Goal: Find specific page/section

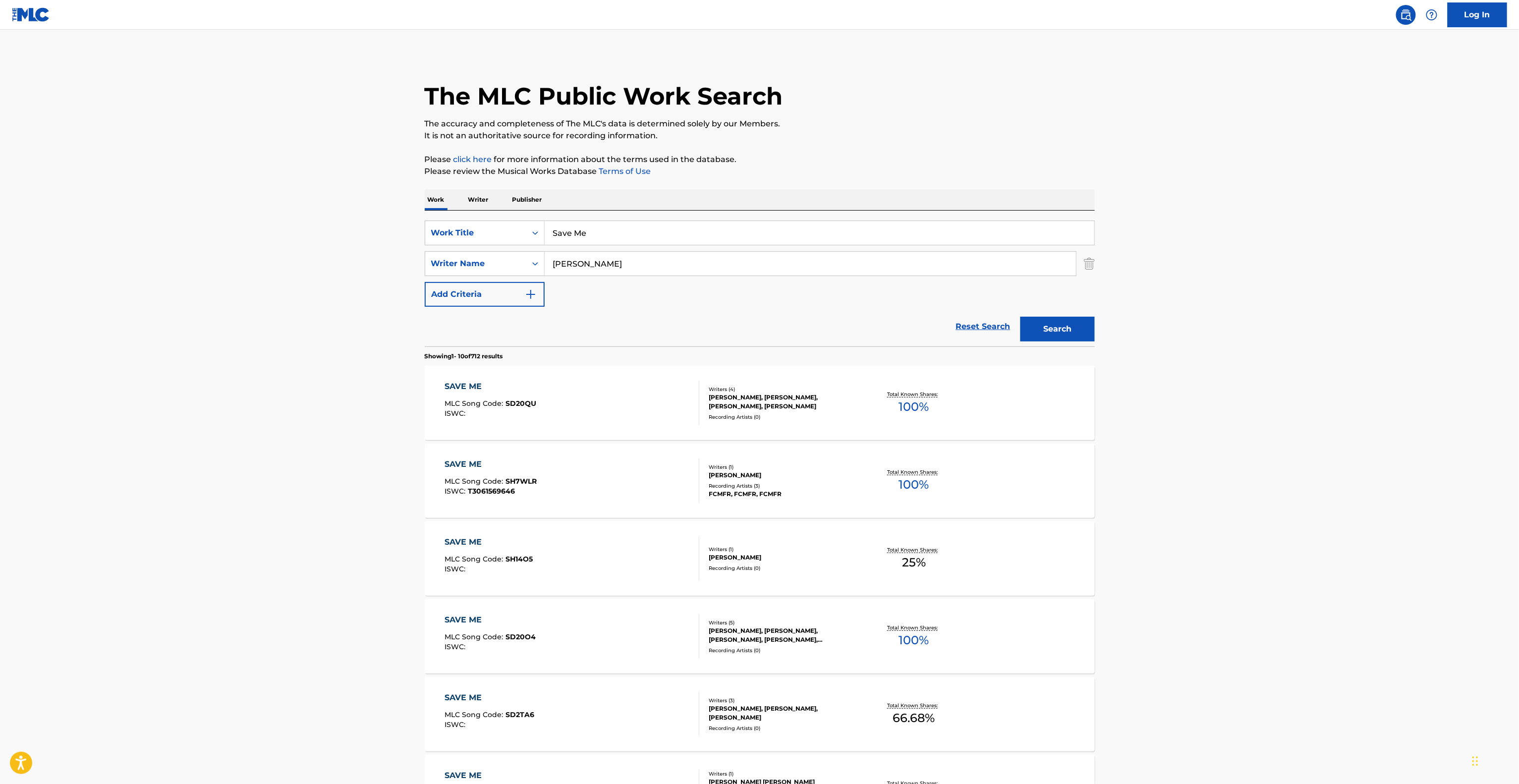
click at [1358, 475] on main "The MLC Public Work Search The accuracy and completeness of The MLC's data is d…" at bounding box center [760, 613] width 1519 height 1167
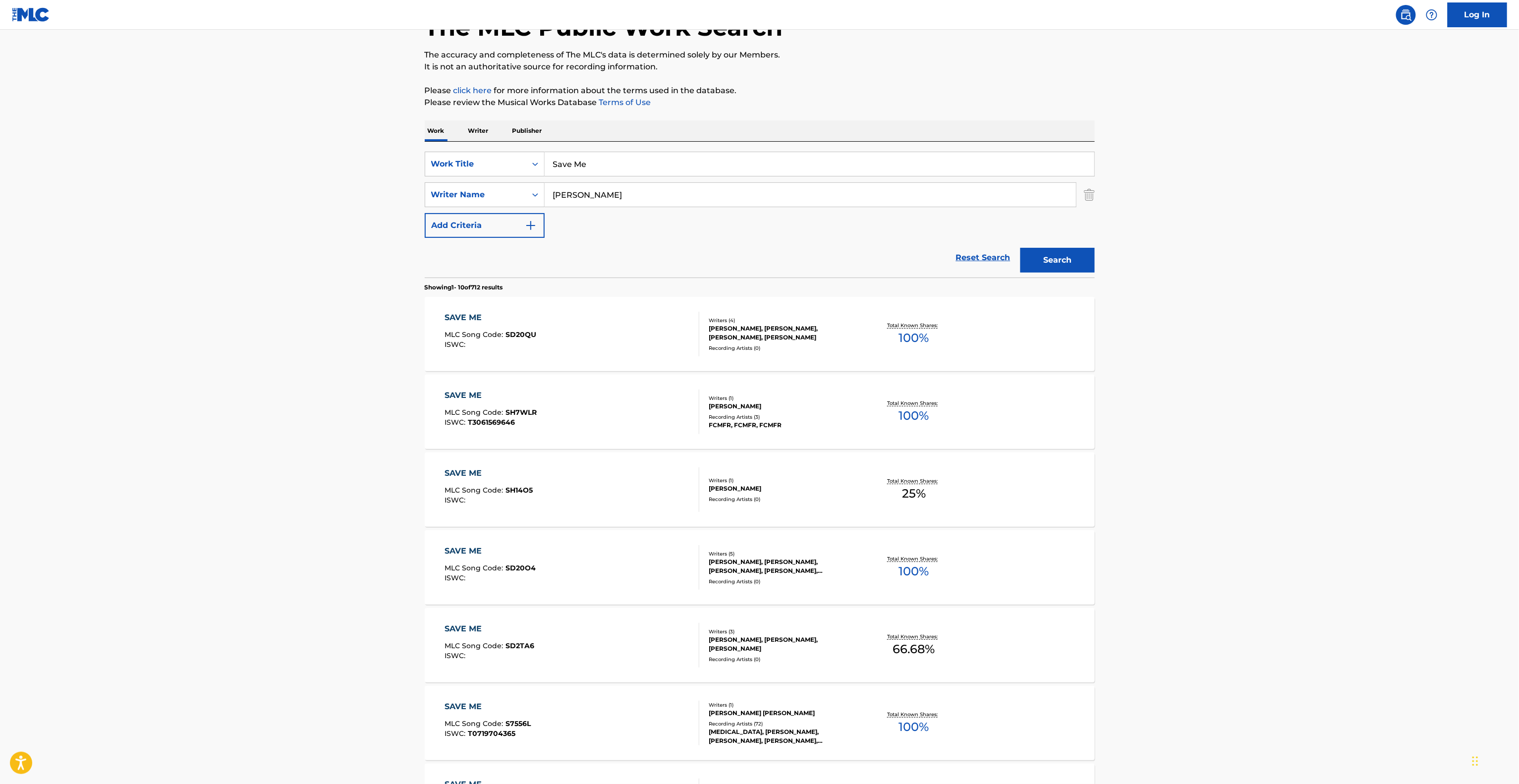
scroll to position [99, 0]
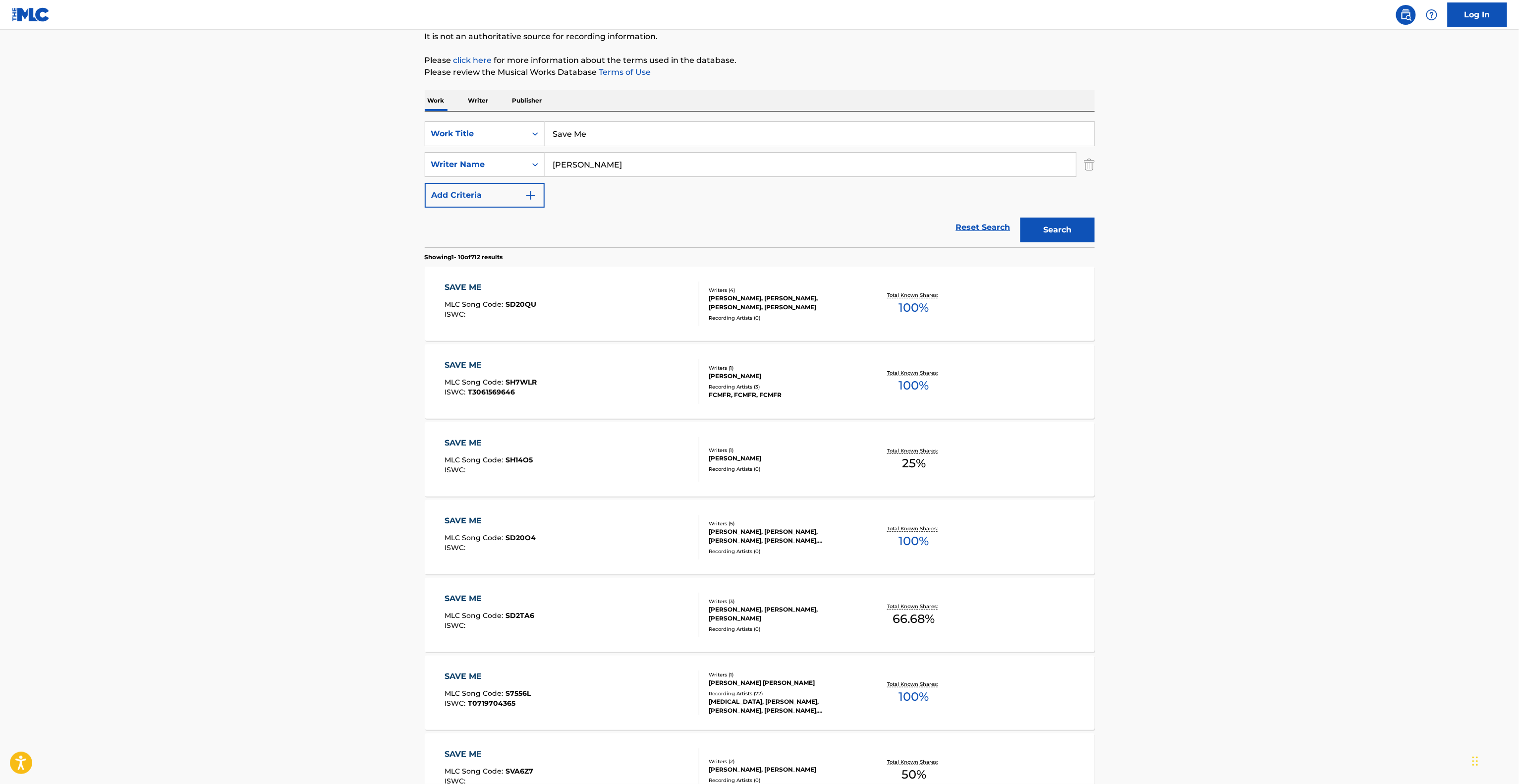
click at [1351, 469] on main "The MLC Public Work Search The accuracy and completeness of The MLC's data is d…" at bounding box center [760, 514] width 1519 height 1167
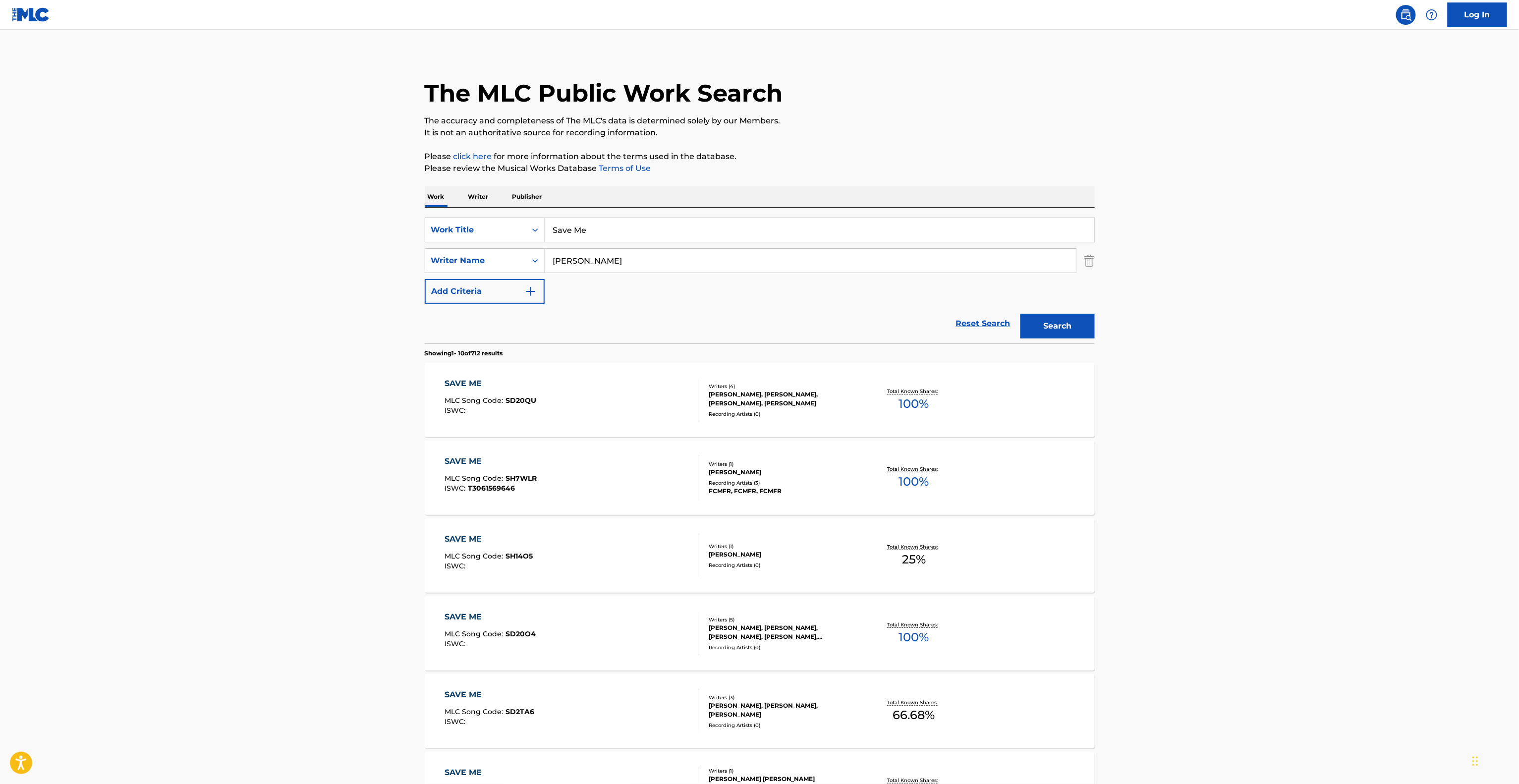
scroll to position [0, 0]
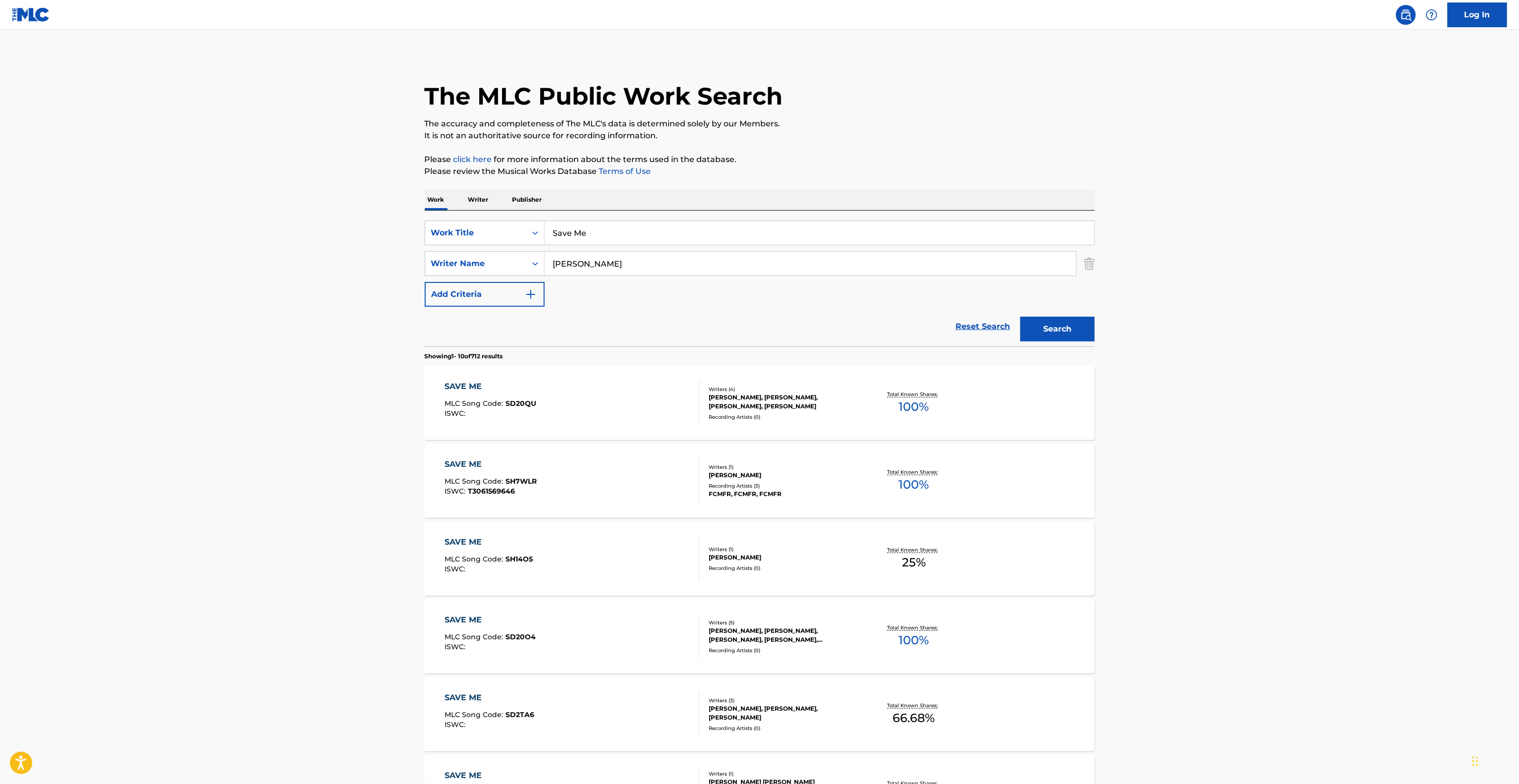
click at [1308, 459] on main "The MLC Public Work Search The accuracy and completeness of The MLC's data is d…" at bounding box center [760, 613] width 1519 height 1167
click at [1304, 459] on main "The MLC Public Work Search The accuracy and completeness of The MLC's data is d…" at bounding box center [760, 613] width 1519 height 1167
click at [1304, 460] on main "The MLC Public Work Search The accuracy and completeness of The MLC's data is d…" at bounding box center [760, 613] width 1519 height 1167
click at [1303, 460] on main "The MLC Public Work Search The accuracy and completeness of The MLC's data is d…" at bounding box center [760, 613] width 1519 height 1167
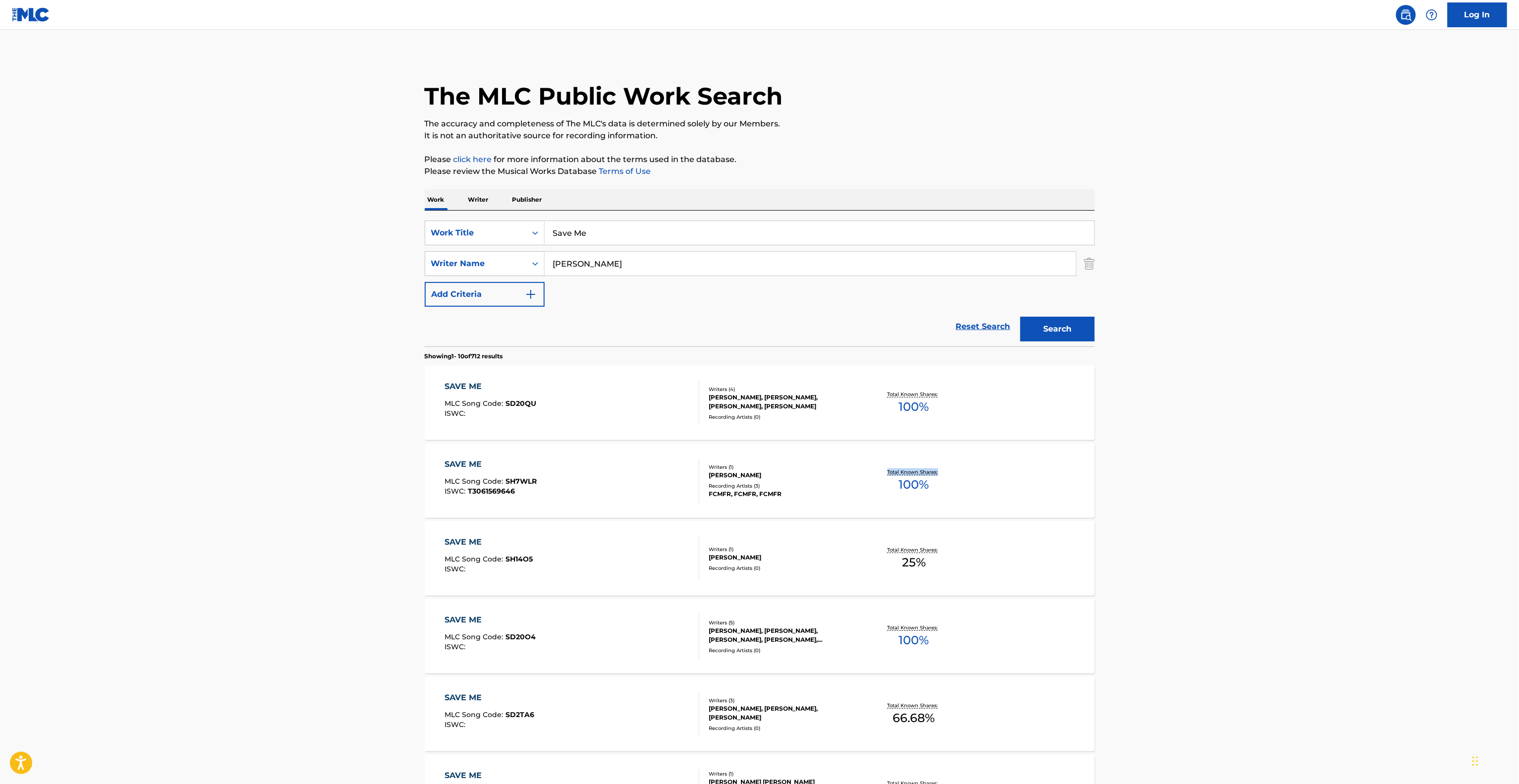
click at [1303, 460] on main "The MLC Public Work Search The accuracy and completeness of The MLC's data is d…" at bounding box center [760, 613] width 1519 height 1167
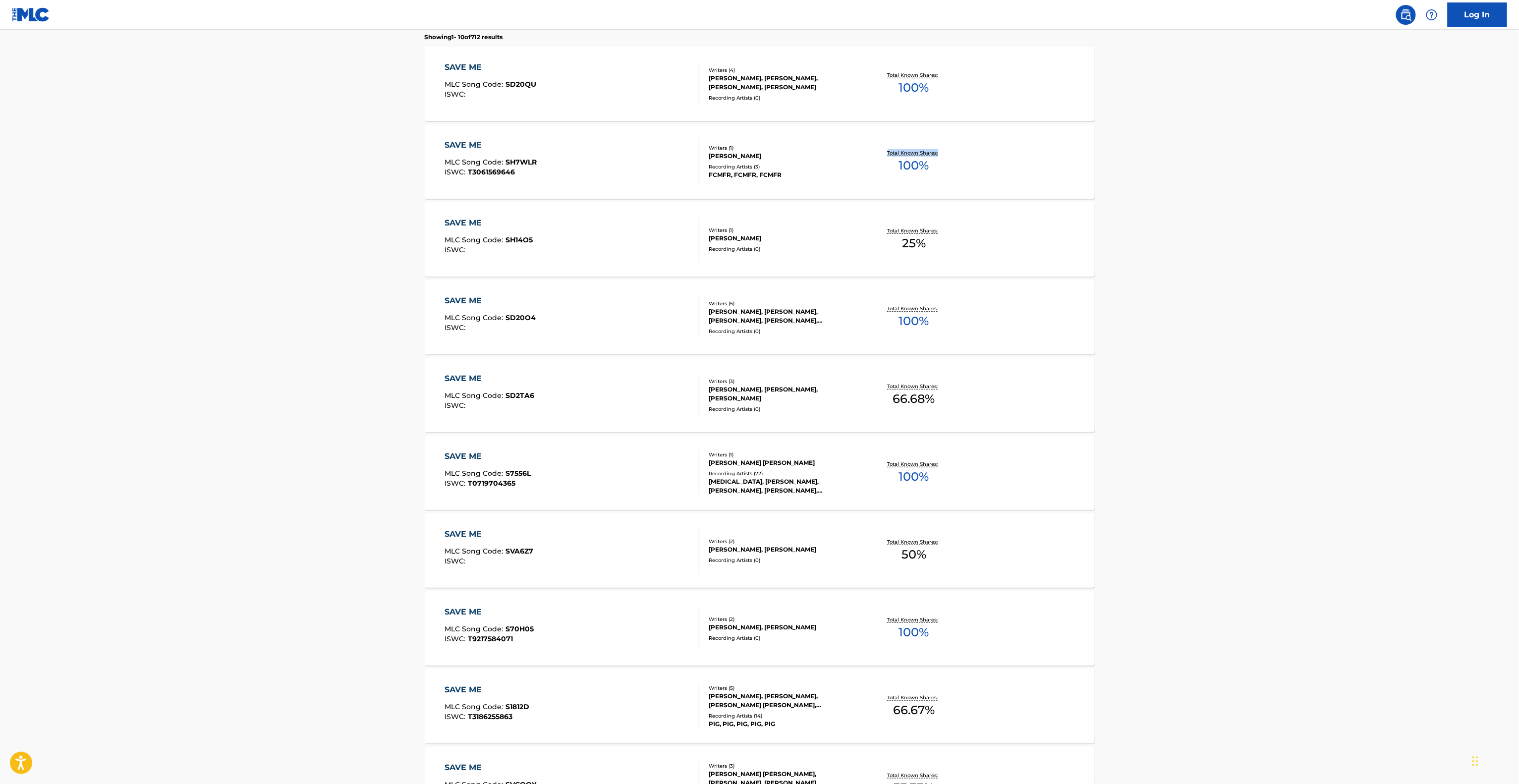
scroll to position [397, 0]
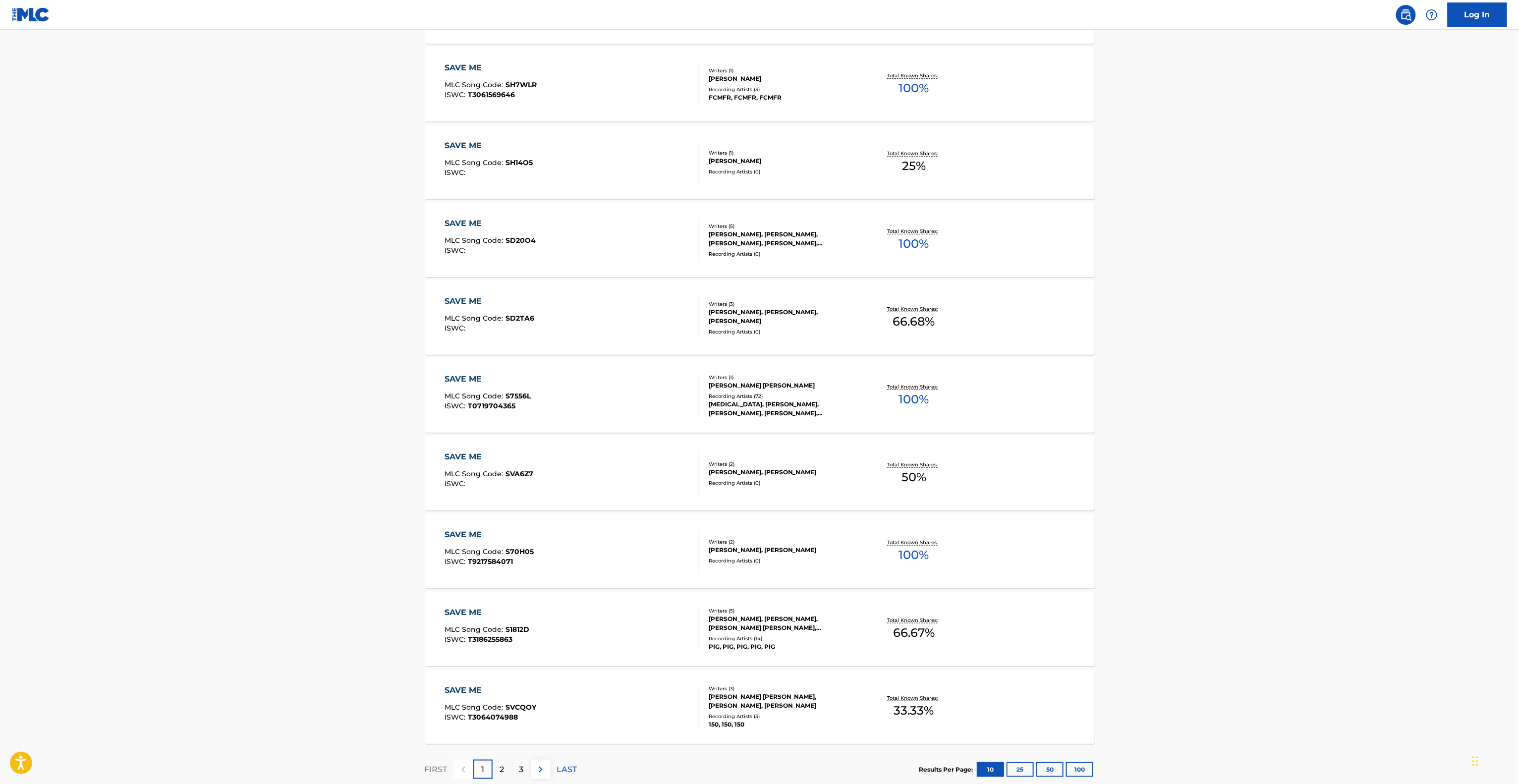
click at [1246, 487] on main "The MLC Public Work Search The accuracy and completeness of The MLC's data is d…" at bounding box center [760, 217] width 1519 height 1167
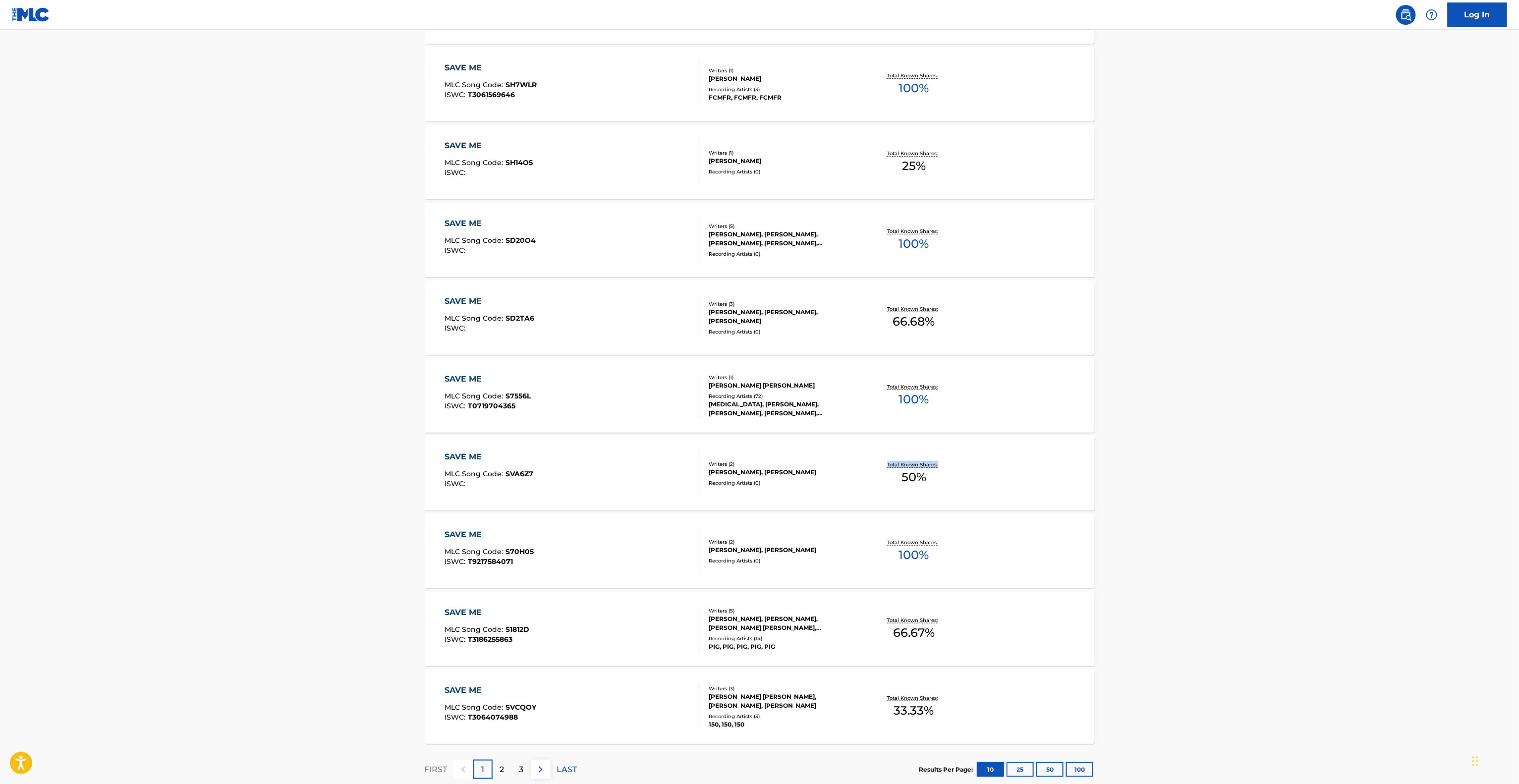
click at [1246, 487] on main "The MLC Public Work Search The accuracy and completeness of The MLC's data is d…" at bounding box center [760, 217] width 1519 height 1167
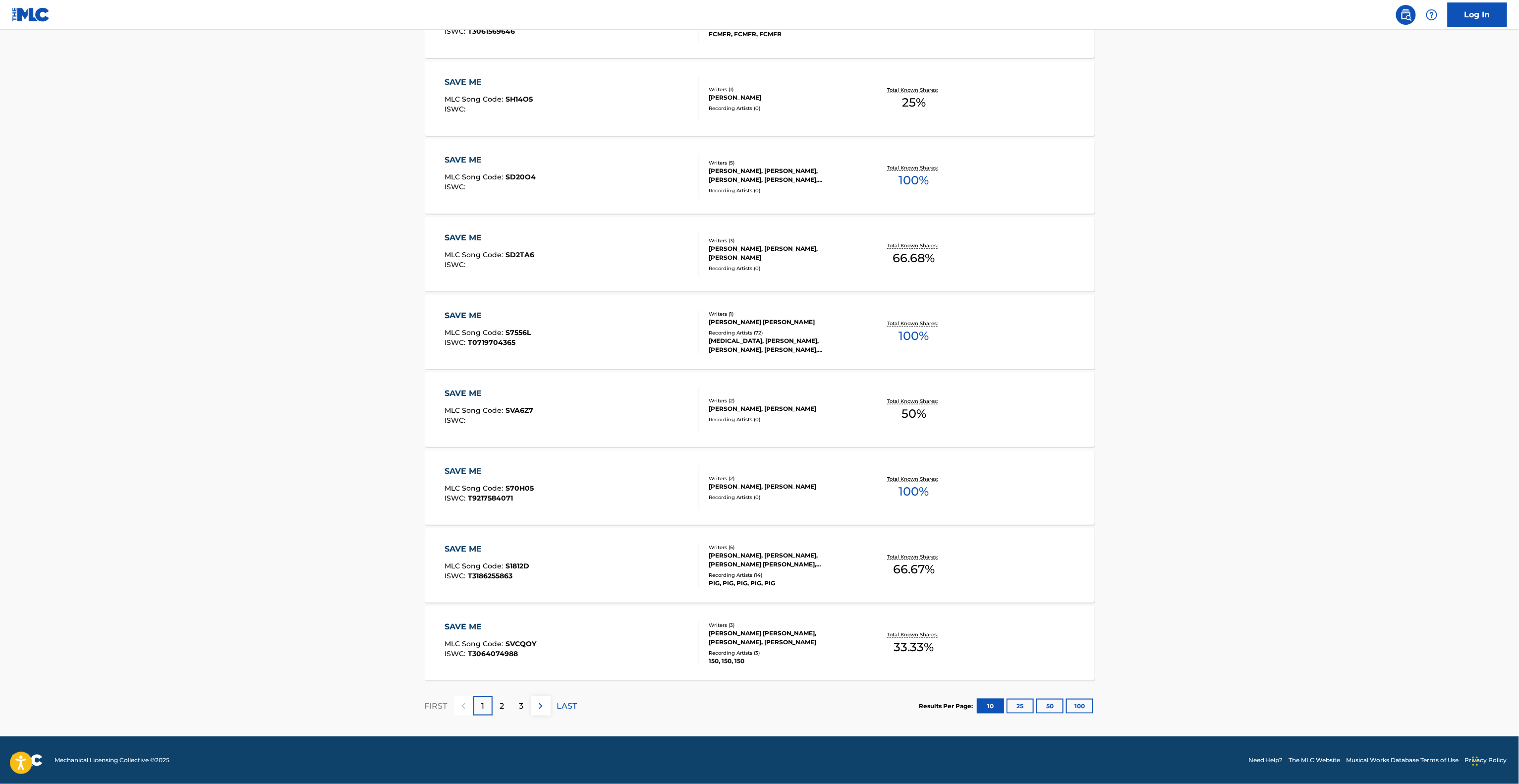
click at [1246, 487] on main "The MLC Public Work Search The accuracy and completeness of The MLC's data is d…" at bounding box center [760, 154] width 1519 height 1167
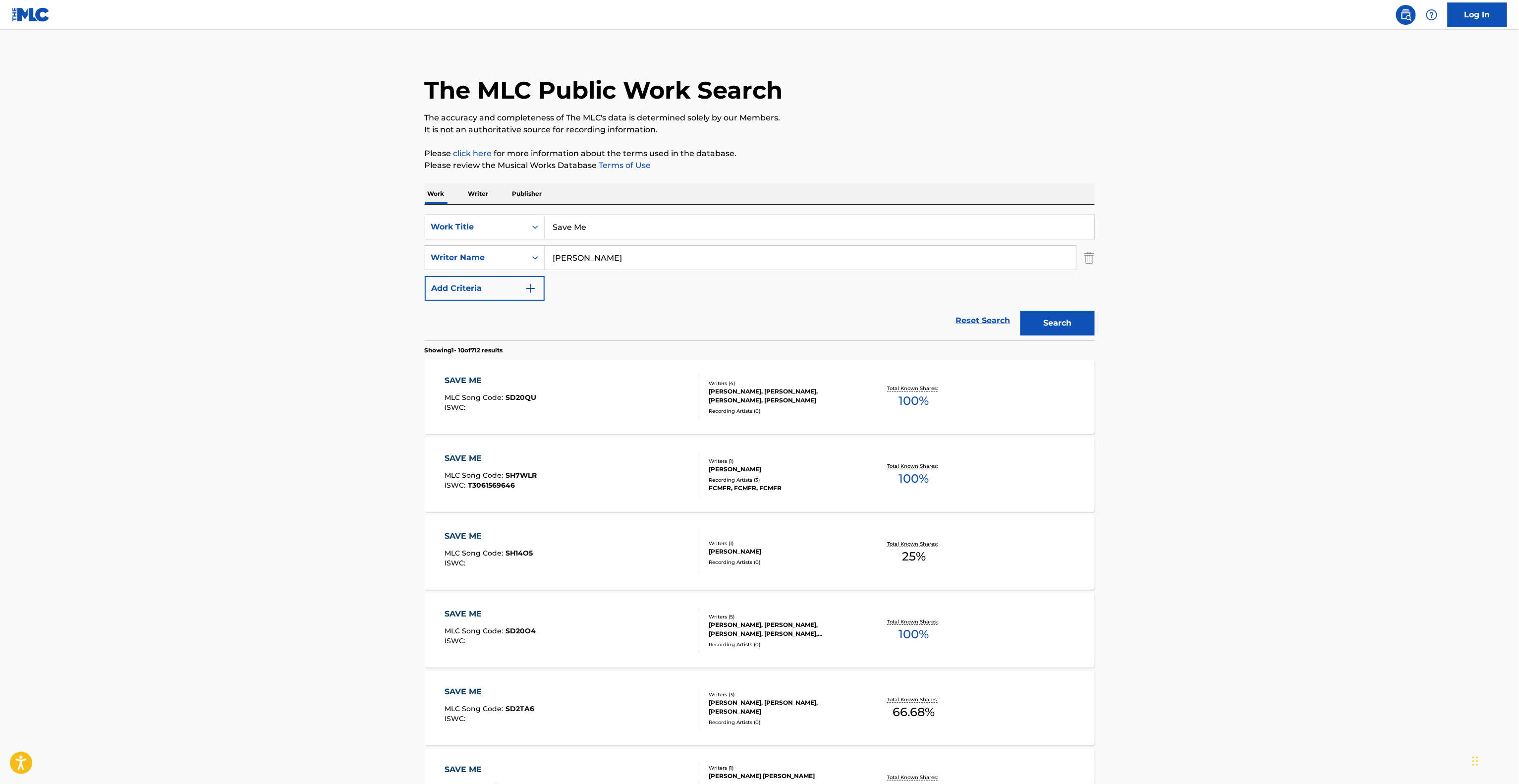
scroll to position [0, 0]
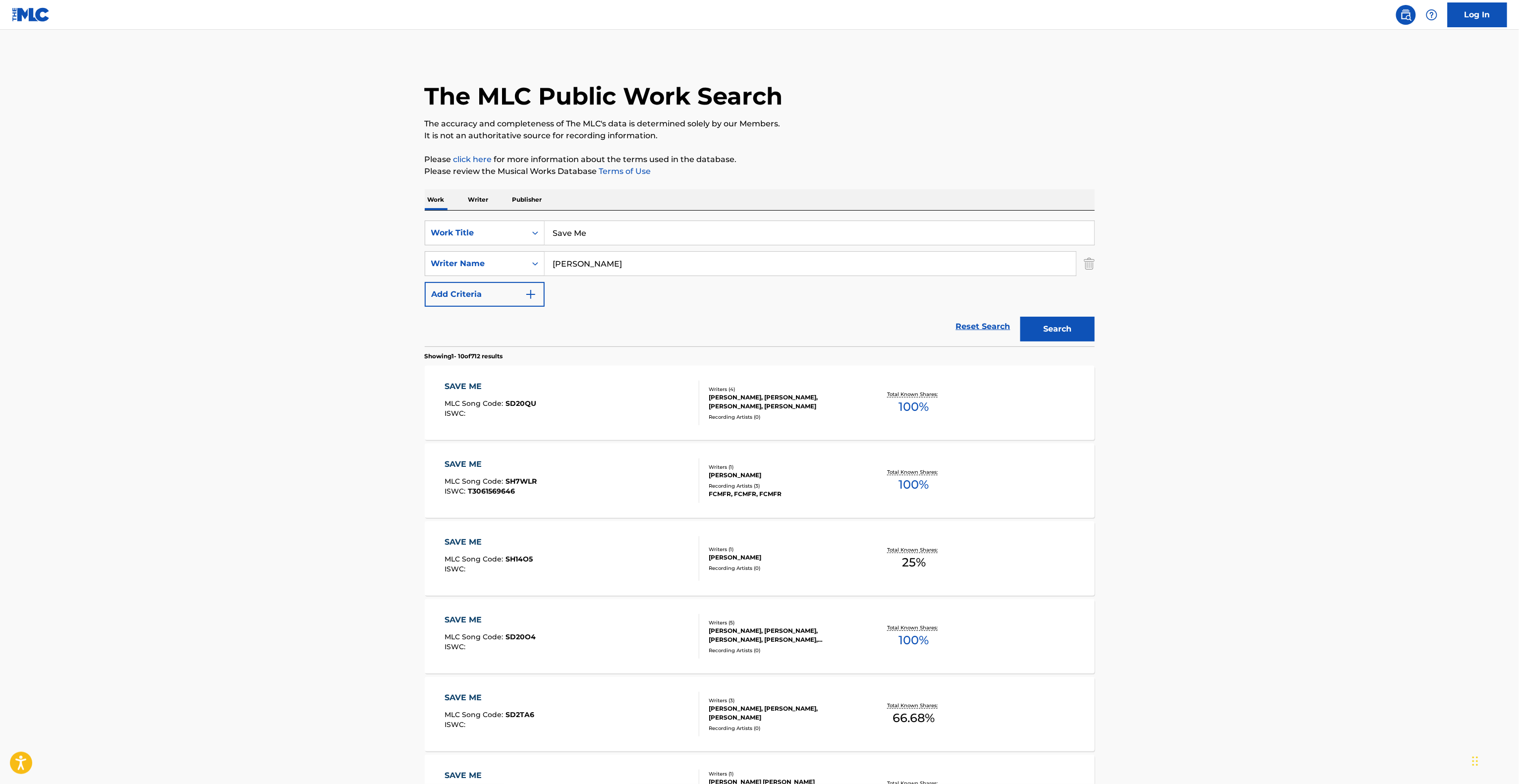
click at [1244, 481] on main "The MLC Public Work Search The accuracy and completeness of The MLC's data is d…" at bounding box center [760, 613] width 1519 height 1167
